Goal: Task Accomplishment & Management: Use online tool/utility

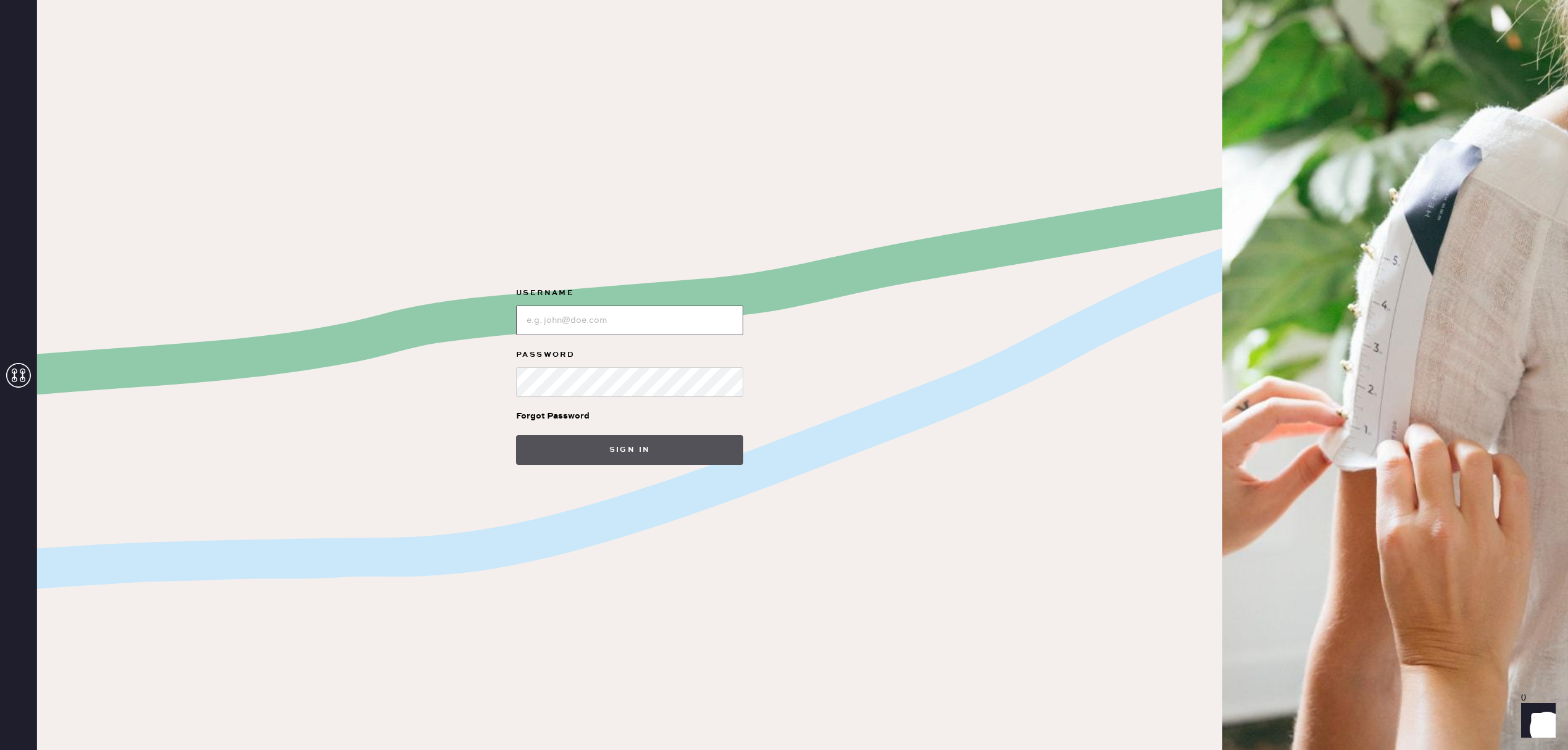
type input "reformationsouthcoastplaza"
click at [600, 443] on button "Sign in" at bounding box center [630, 450] width 228 height 29
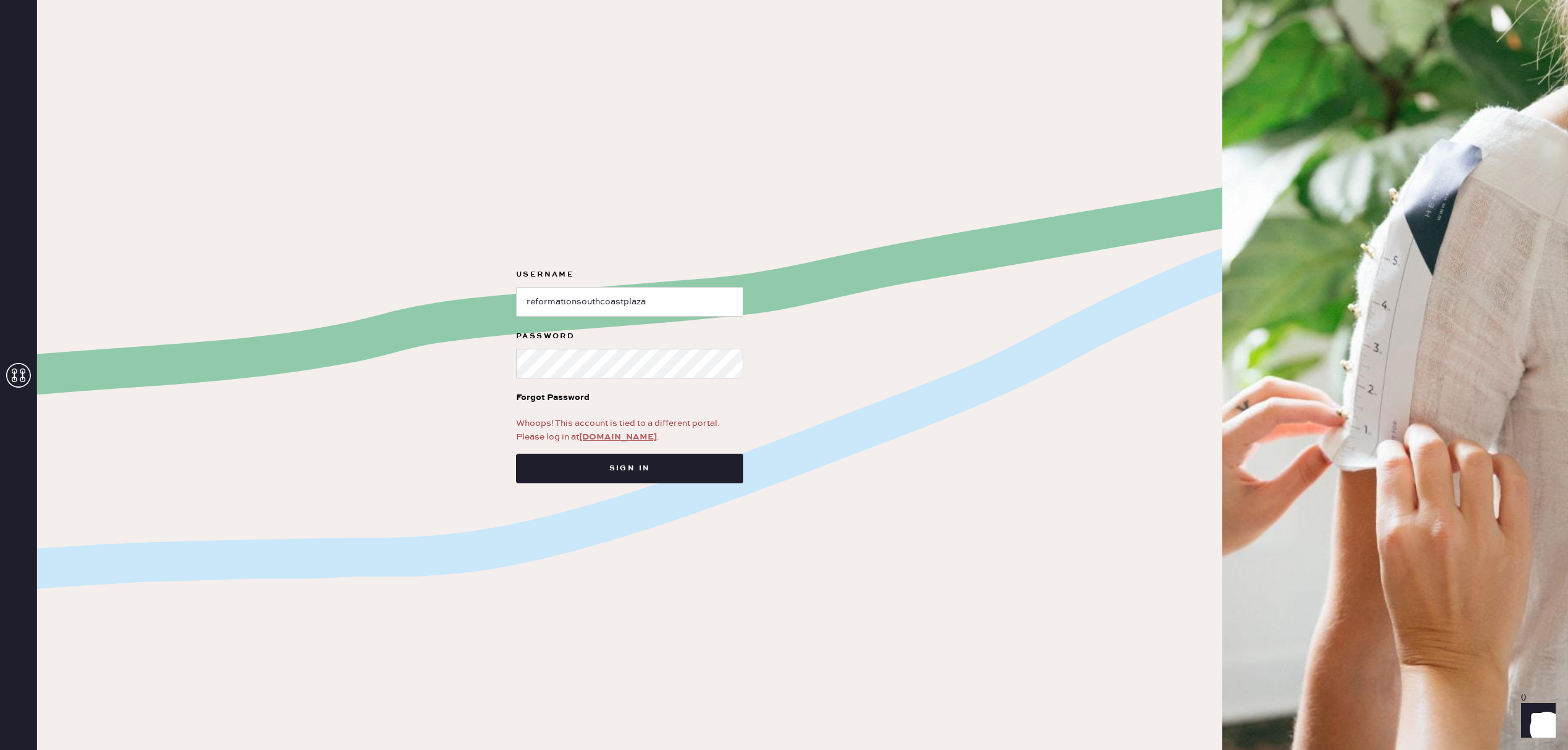
click at [620, 436] on link "[DOMAIN_NAME]" at bounding box center [618, 437] width 78 height 11
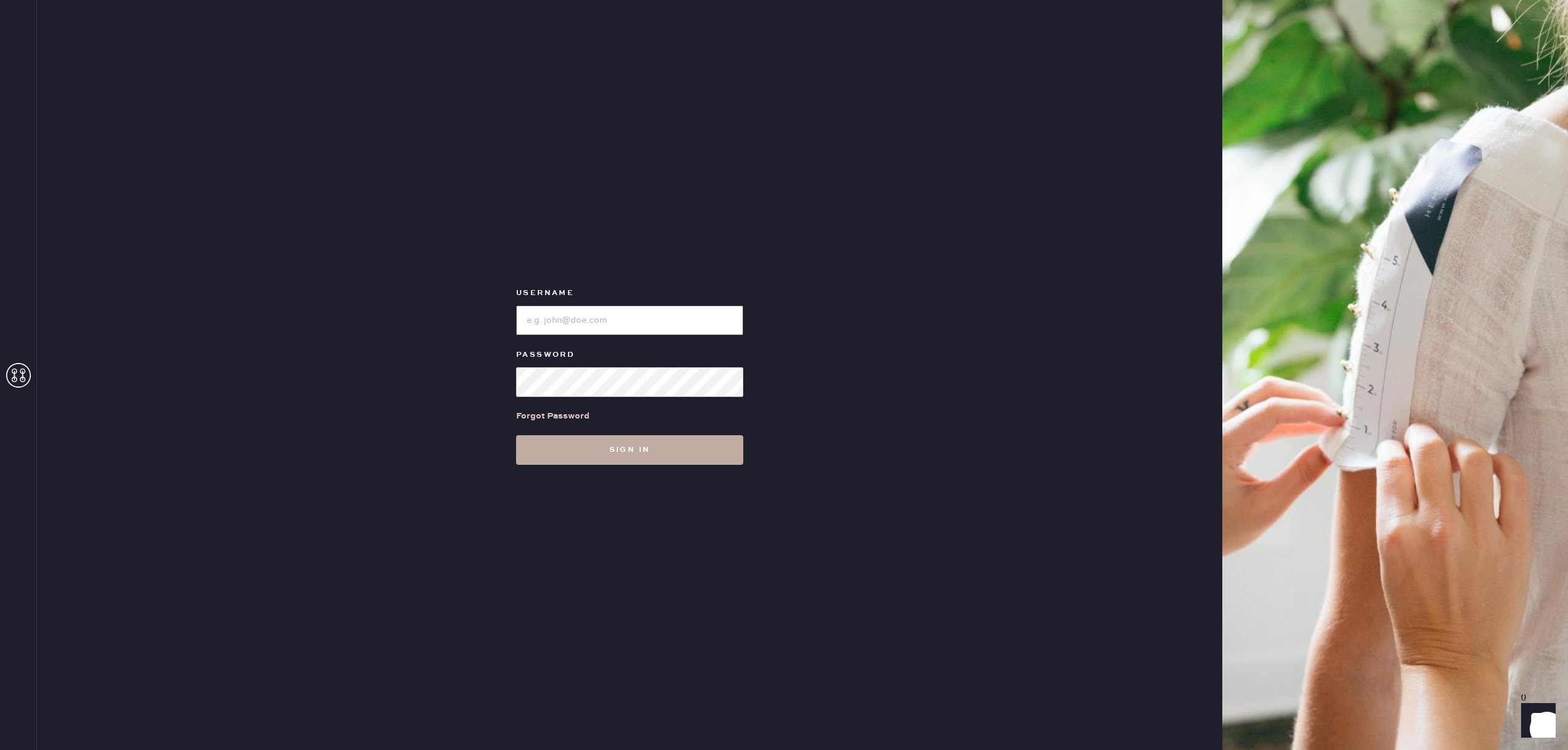
type input "reformationsouthcoastplaza"
click at [618, 454] on button "Sign in" at bounding box center [630, 450] width 228 height 29
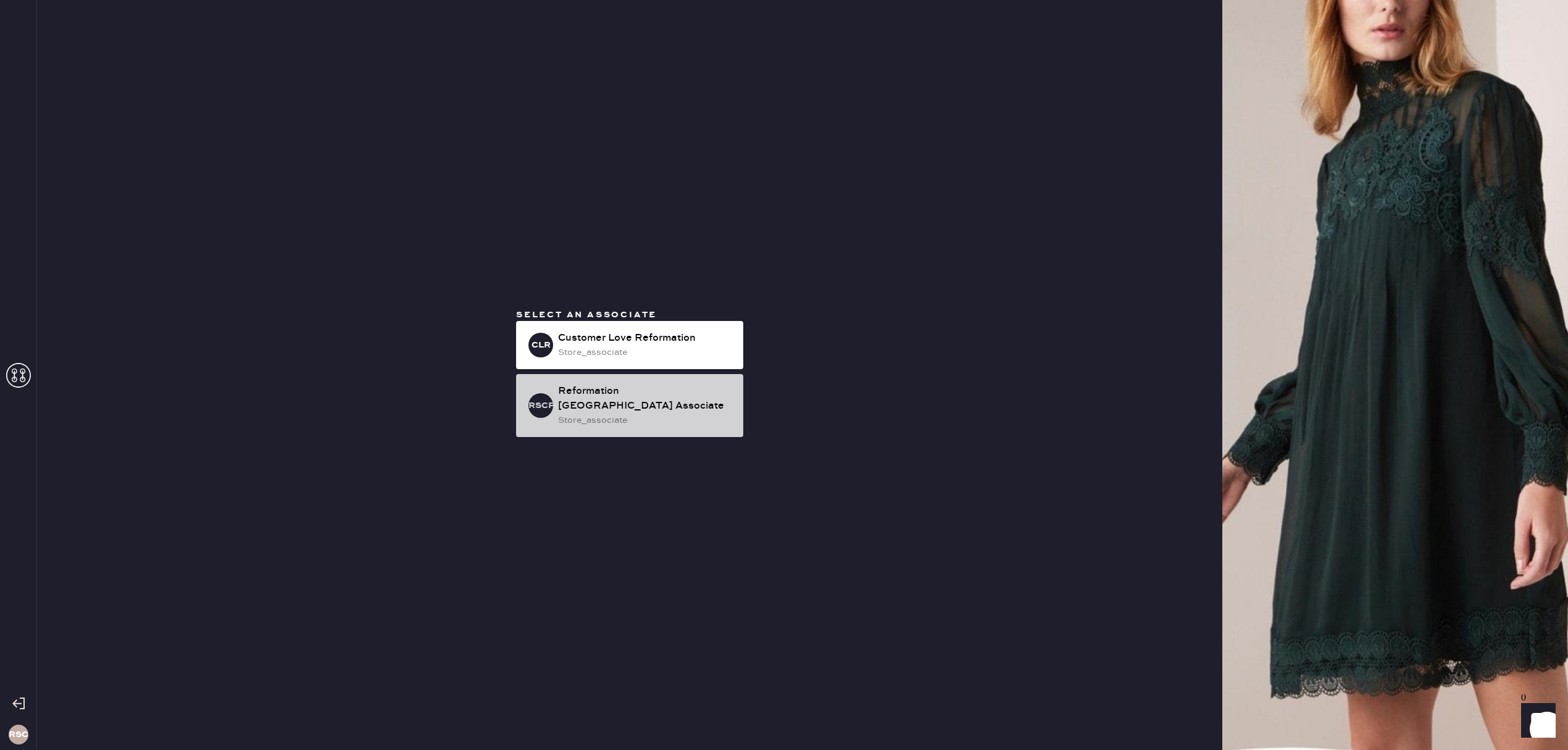
drag, startPoint x: 621, startPoint y: 414, endPoint x: 628, endPoint y: 417, distance: 7.6
click at [621, 414] on div "store_associate" at bounding box center [645, 420] width 175 height 14
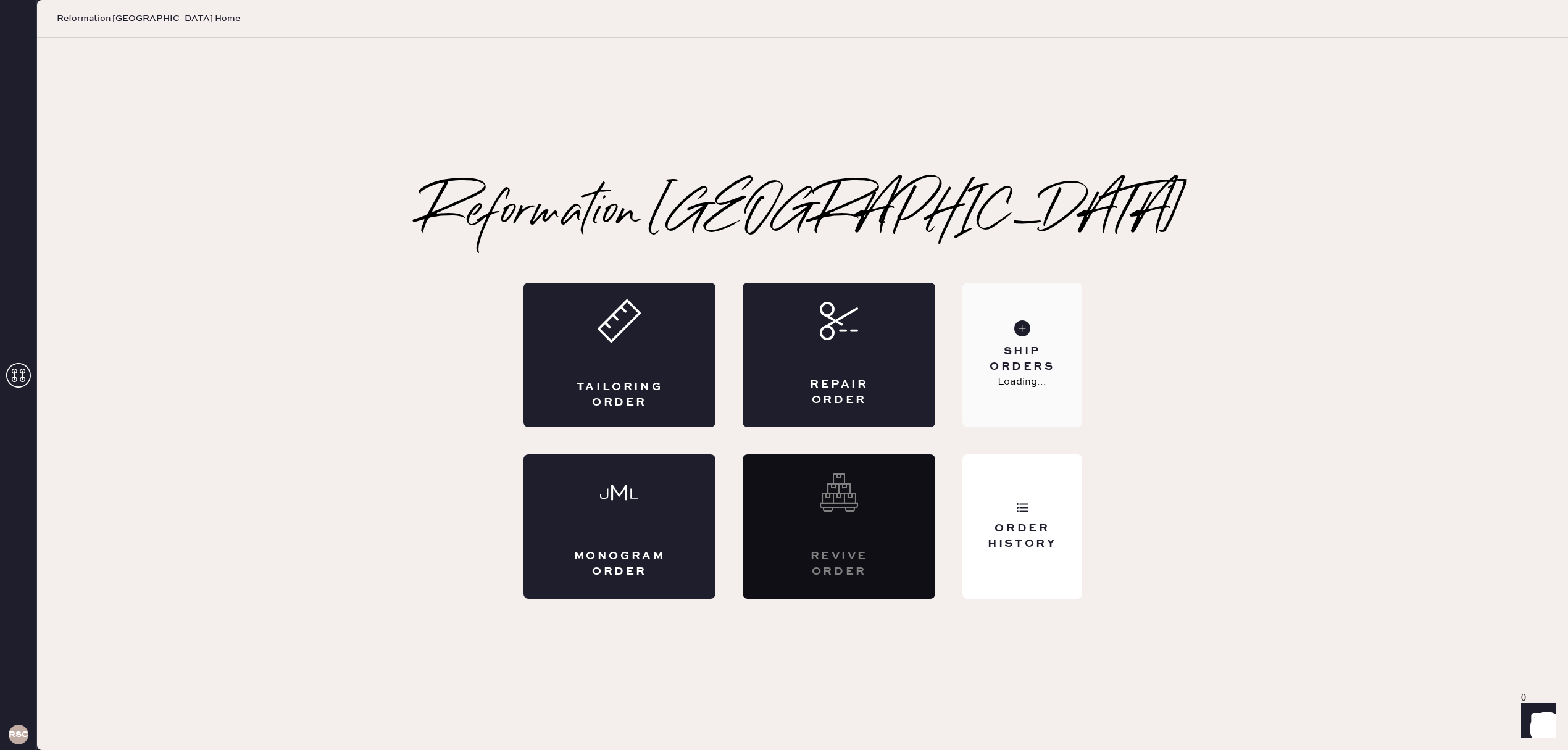
click at [1060, 358] on div "Ship Orders" at bounding box center [1022, 359] width 99 height 31
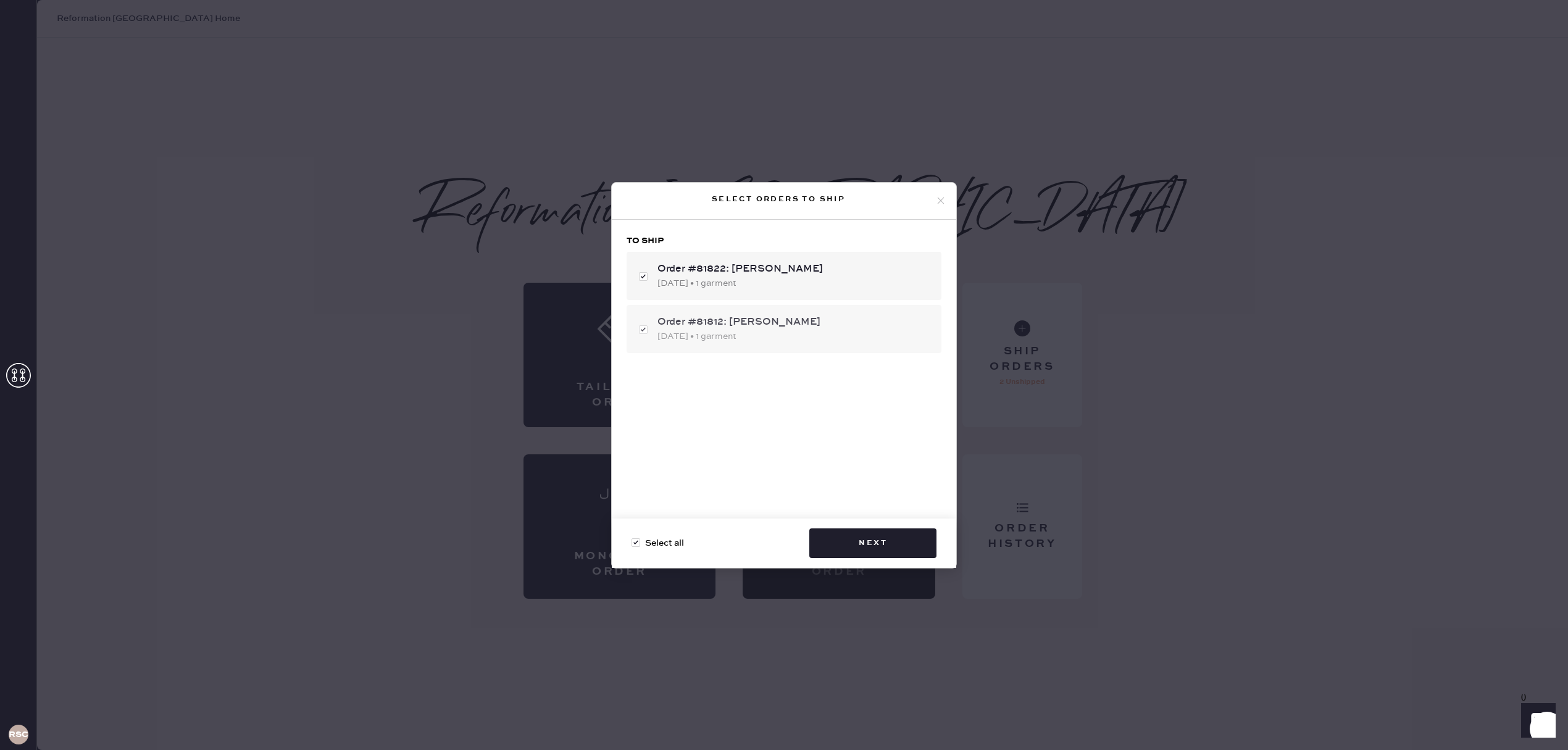
drag, startPoint x: 766, startPoint y: 323, endPoint x: 779, endPoint y: 328, distance: 13.9
click at [766, 323] on div "Order #81812: Megan DeGuzman" at bounding box center [794, 322] width 274 height 15
checkbox input "false"
click at [893, 540] on button "Next" at bounding box center [873, 543] width 127 height 29
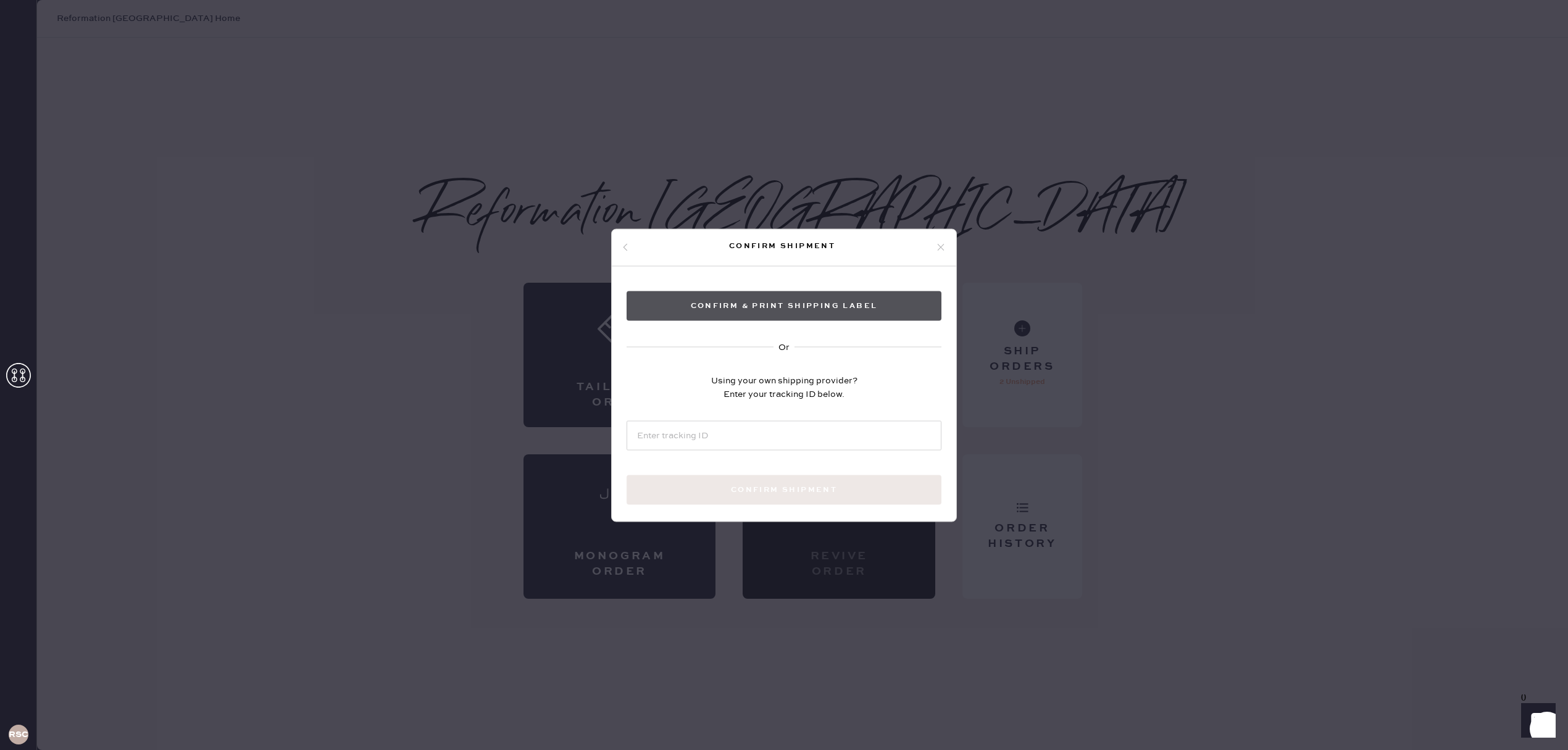
click at [844, 310] on button "Confirm & Print shipping label" at bounding box center [784, 305] width 315 height 29
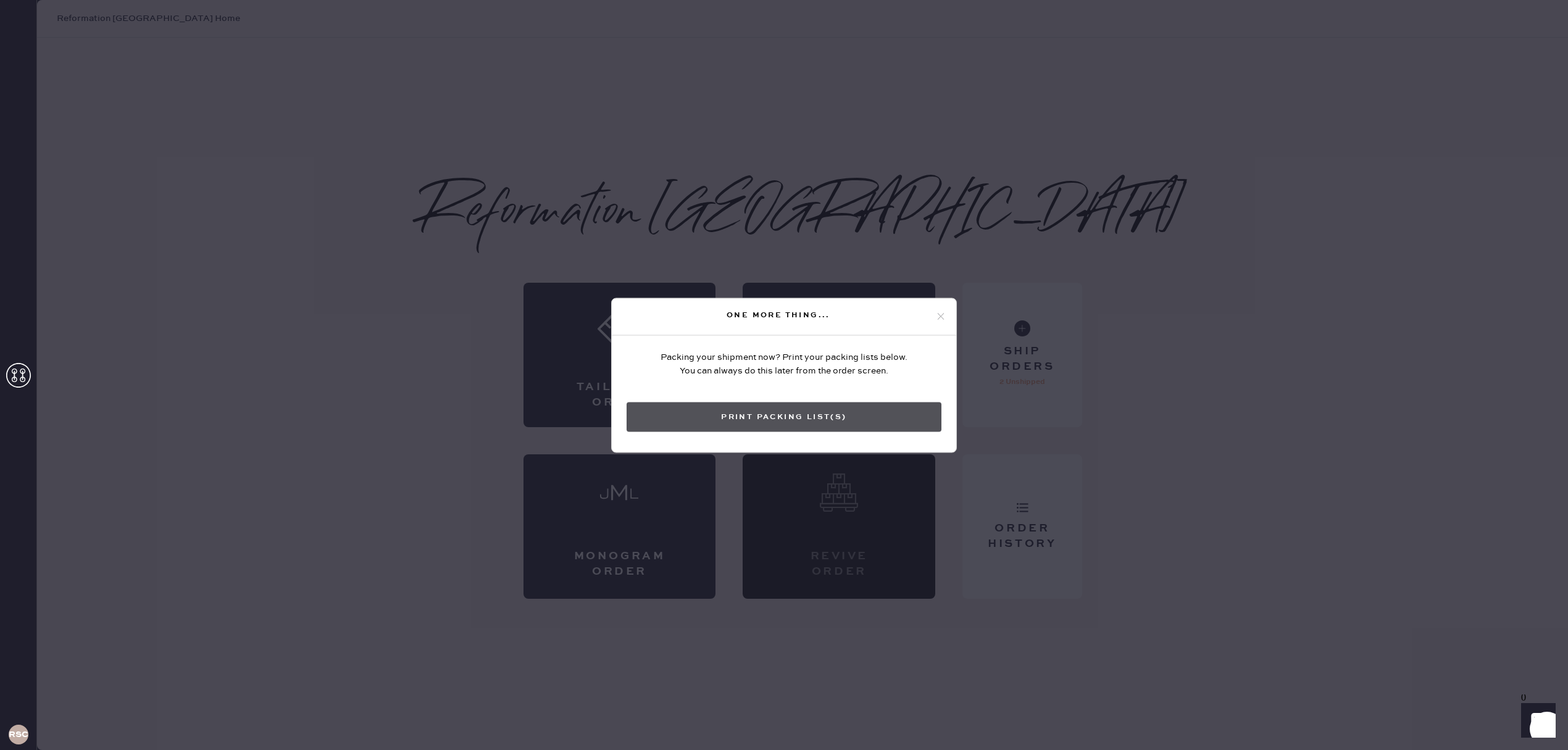
click at [772, 416] on button "Print Packing List(s)" at bounding box center [784, 417] width 315 height 29
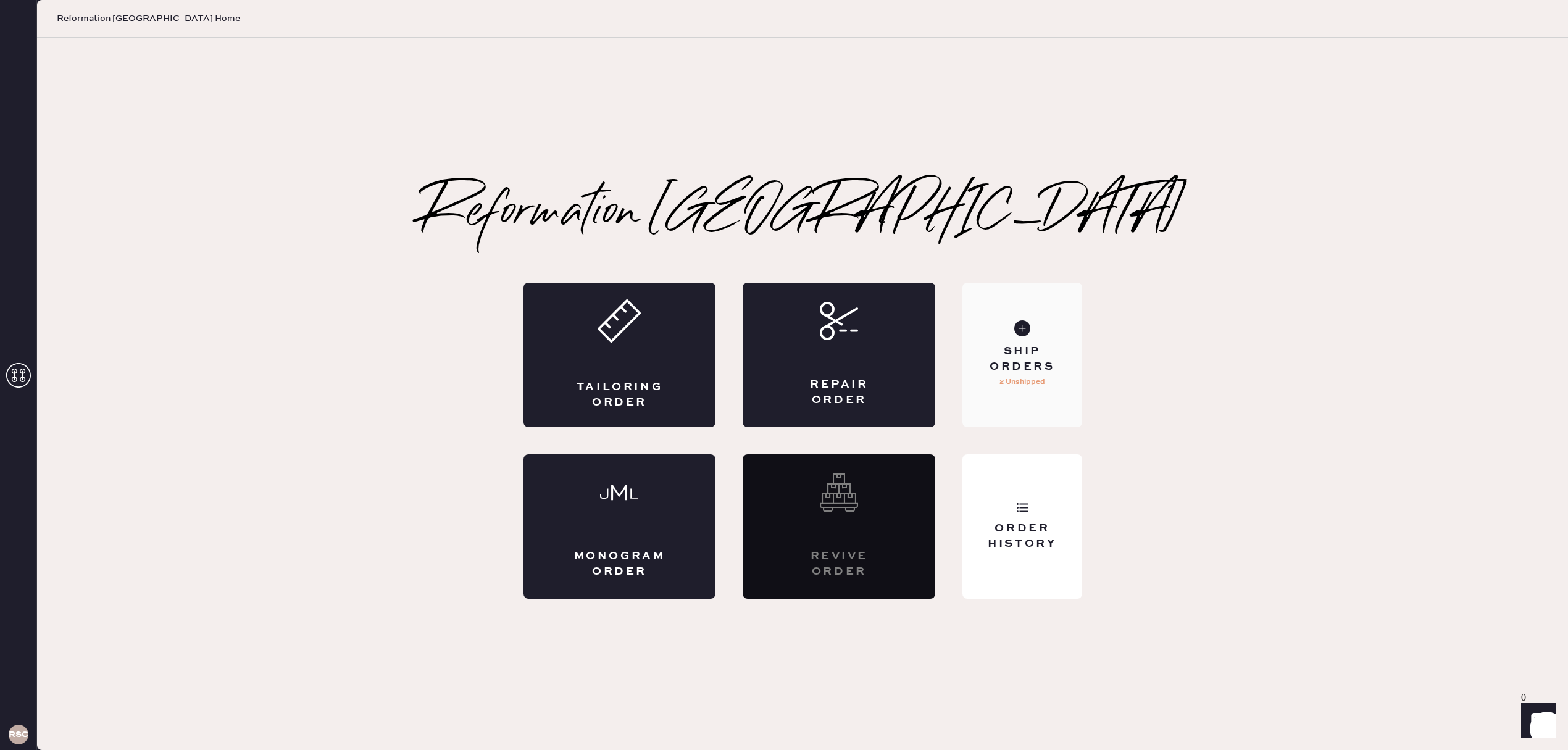
click at [1056, 352] on div "Ship Orders" at bounding box center [1022, 359] width 99 height 31
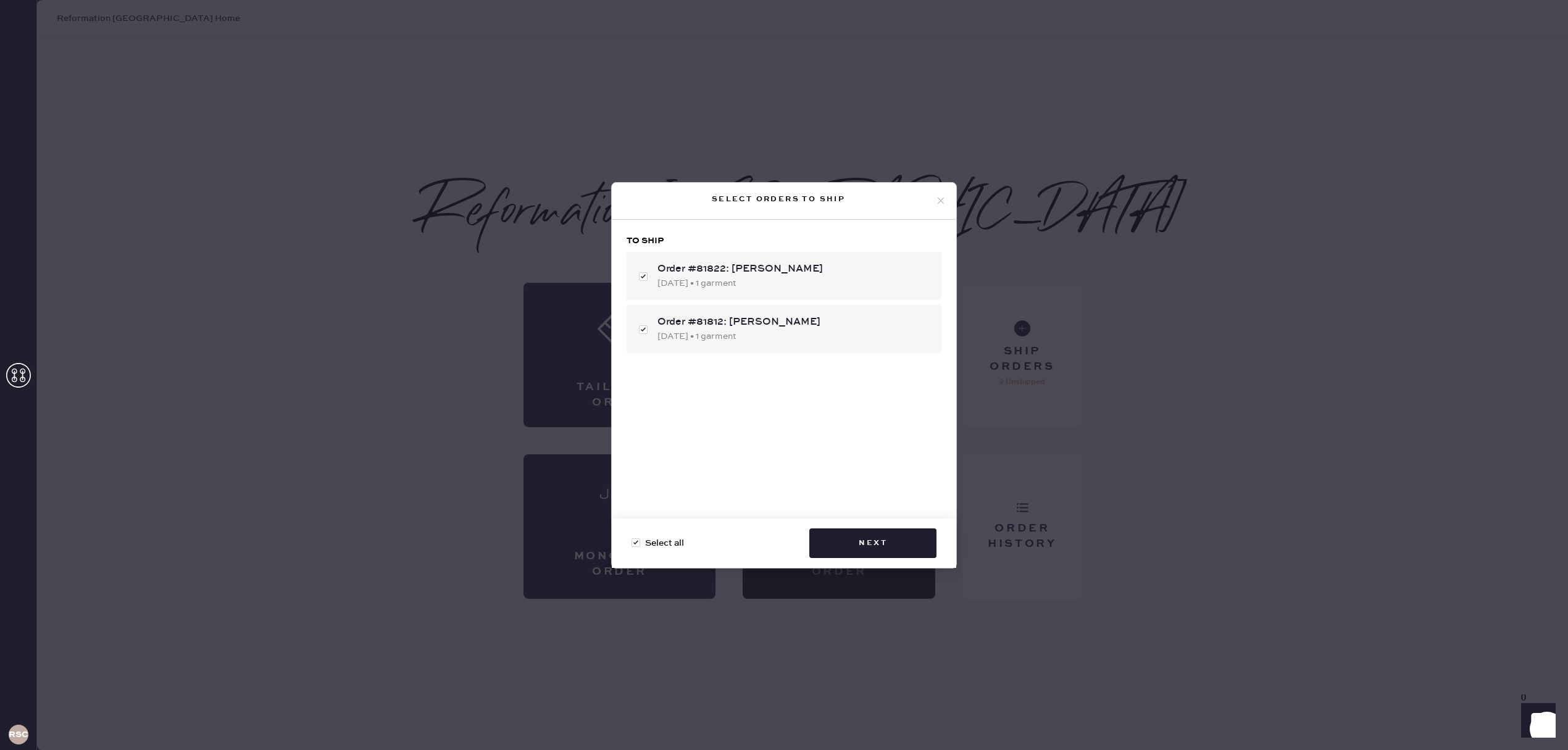
checkbox input "true"
click at [903, 539] on button "Next" at bounding box center [873, 543] width 127 height 29
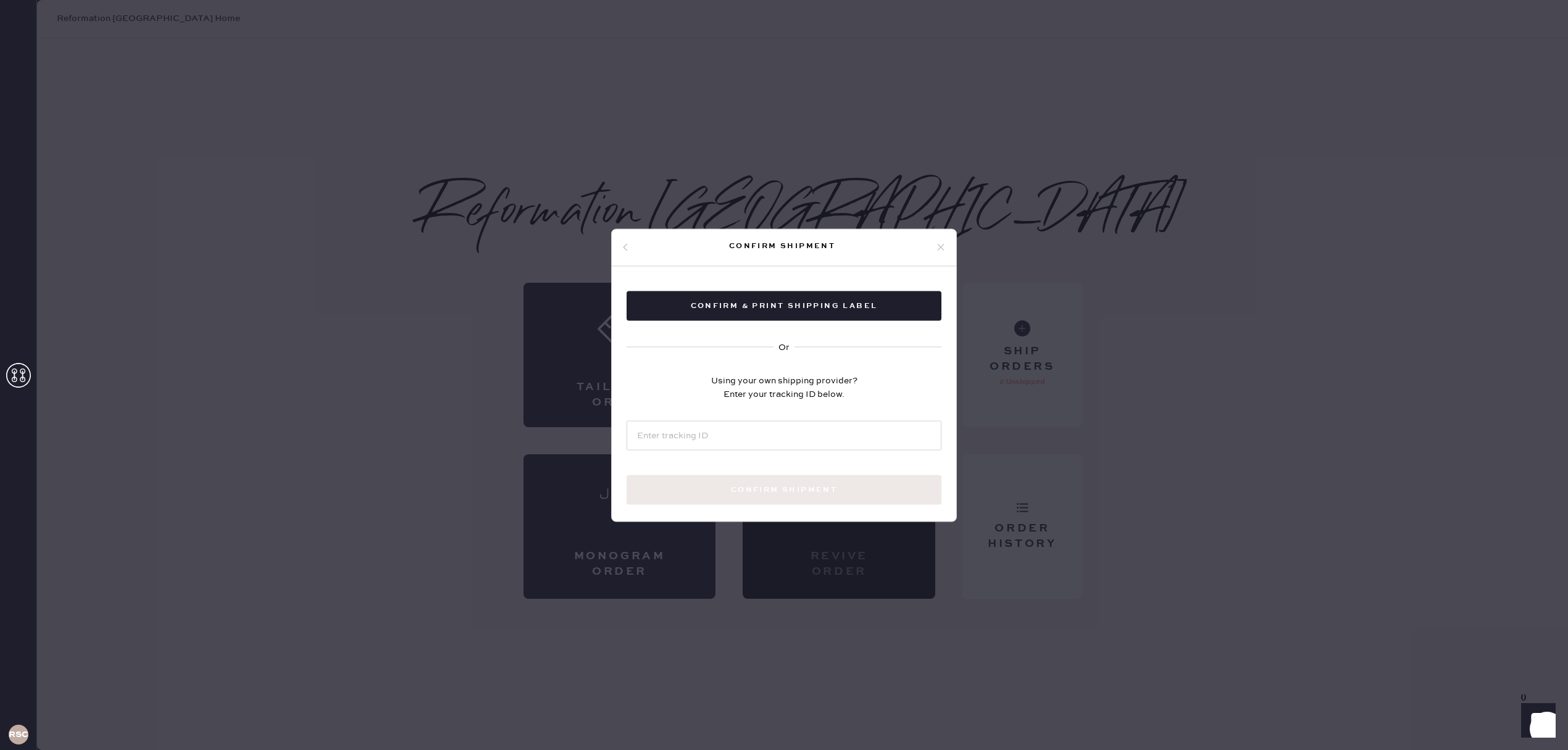
click at [840, 286] on div "Confirm & Print shipping label Or Using your own shipping provider? Enter your …" at bounding box center [783, 412] width 344 height 292
click at [838, 295] on button "Confirm & Print shipping label" at bounding box center [784, 305] width 315 height 29
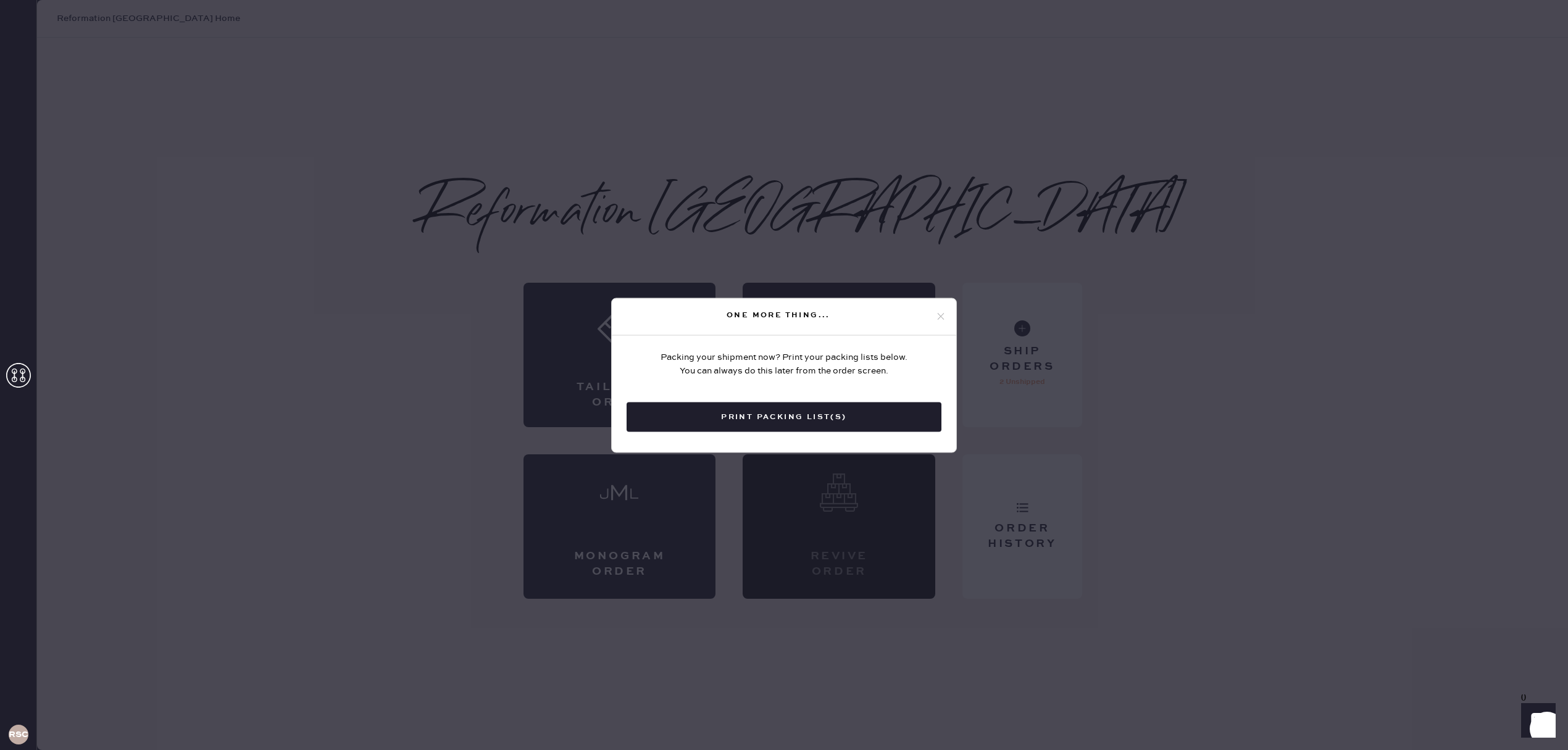
click at [827, 419] on button "Print Packing List(s)" at bounding box center [784, 417] width 315 height 29
